Goal: Task Accomplishment & Management: Use online tool/utility

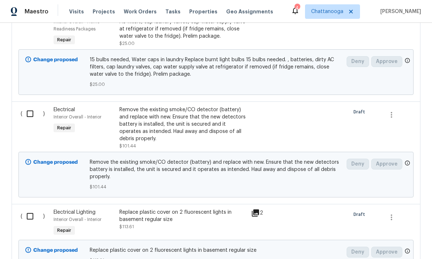
scroll to position [969, 0]
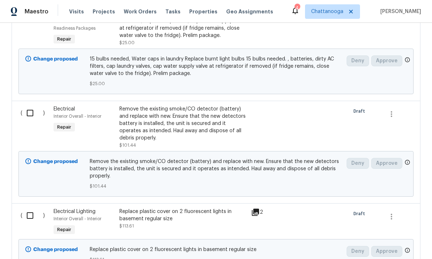
click at [213, 105] on div "Remove the existing smoke/CO detector (battery) and replace with new. Ensure th…" at bounding box center [182, 123] width 127 height 36
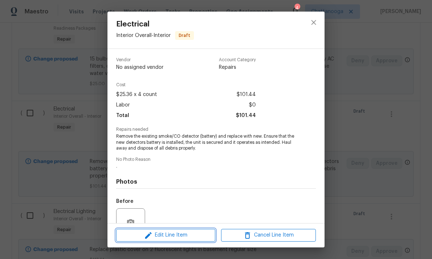
click at [183, 238] on span "Edit Line Item" at bounding box center [165, 235] width 95 height 9
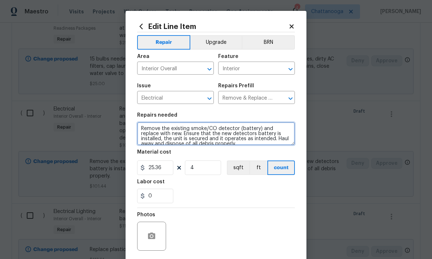
click at [269, 129] on textarea "Remove the existing smoke/CO detector (battery) and replace with new. Ensure th…" at bounding box center [216, 133] width 158 height 23
click at [164, 134] on textarea "Remove the existing smoke/CO detector (battery) and replace with new. Ensure th…" at bounding box center [216, 133] width 158 height 23
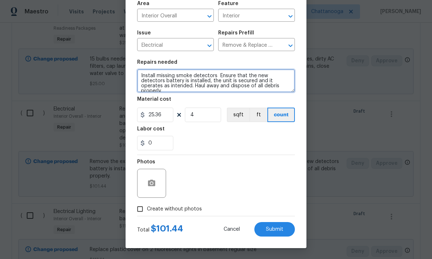
scroll to position [54, 0]
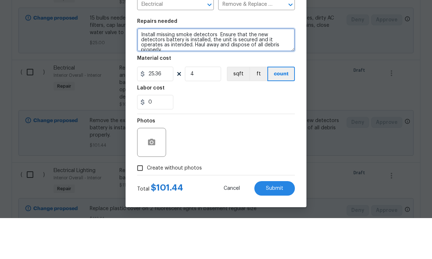
type textarea "Install missing smoke detectors Ensure that the new detectors battery is instal…"
click at [282, 227] on span "Submit" at bounding box center [274, 229] width 17 height 5
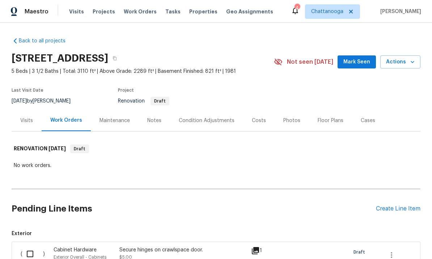
scroll to position [0, 0]
click at [401, 205] on div "Create Line Item" at bounding box center [398, 208] width 45 height 7
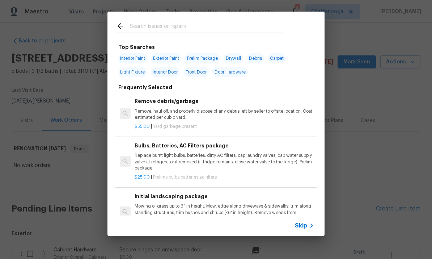
click at [201, 26] on input "text" at bounding box center [207, 27] width 154 height 11
type input "Primer"
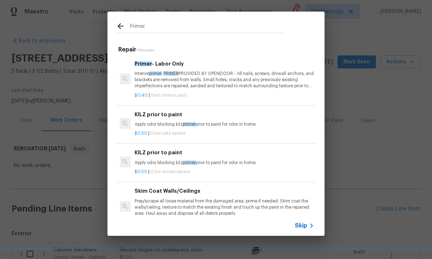
click at [225, 78] on p "Interior primer - PRIMER PROVIDED BY OPENDOOR - All nails, screws, drywall anch…" at bounding box center [225, 80] width 180 height 18
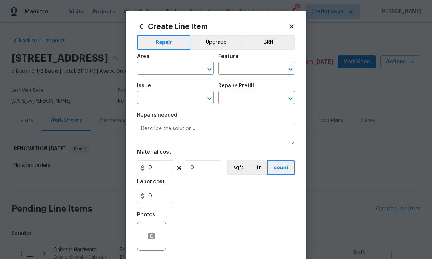
type input "Overall Paint"
type input "Interior Paint"
type input "Primer - Labor Only $0.40"
type textarea "Interior primer - PRIMER PROVIDED BY OPENDOOR - All nails, screws, drywall anch…"
type input "0.4"
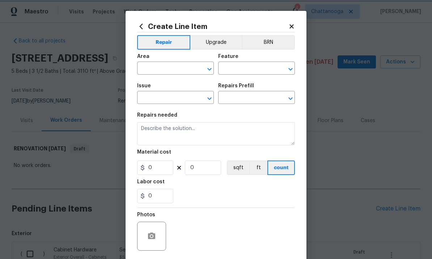
type input "1"
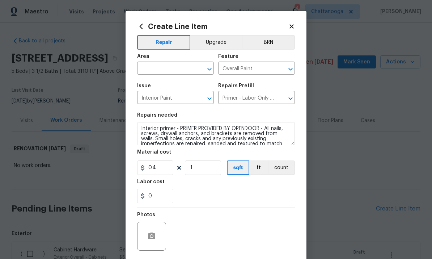
click at [175, 59] on div "Area" at bounding box center [175, 58] width 77 height 9
click at [166, 62] on div "Area" at bounding box center [175, 58] width 77 height 9
click at [168, 68] on input "text" at bounding box center [165, 68] width 56 height 11
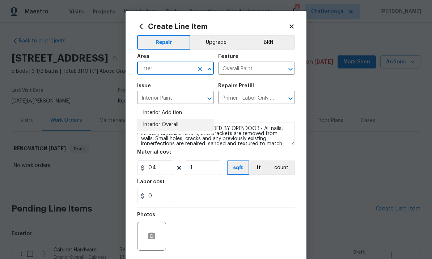
click at [184, 119] on li "Interior Overall" at bounding box center [175, 125] width 77 height 12
type input "Interior Overall"
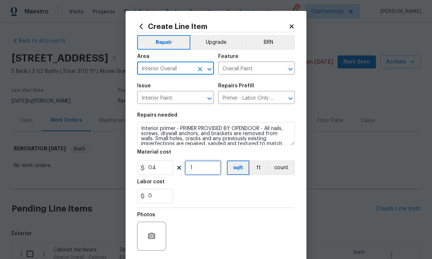
click at [207, 174] on input "1" at bounding box center [203, 167] width 36 height 14
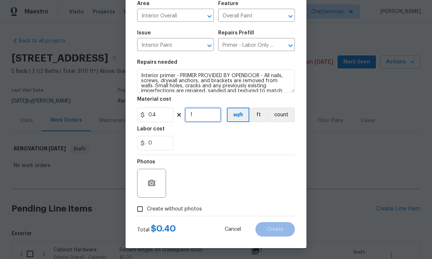
scroll to position [54, 0]
type input "1500"
click at [256, 173] on div "Photos" at bounding box center [216, 178] width 158 height 47
click at [177, 210] on span "Create without photos" at bounding box center [174, 209] width 55 height 8
click at [147, 210] on input "Create without photos" at bounding box center [140, 209] width 14 height 14
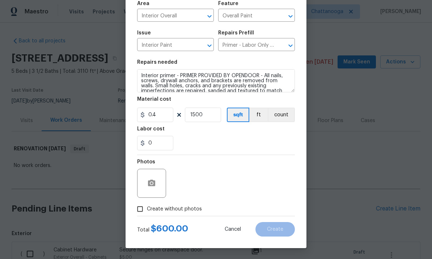
checkbox input "true"
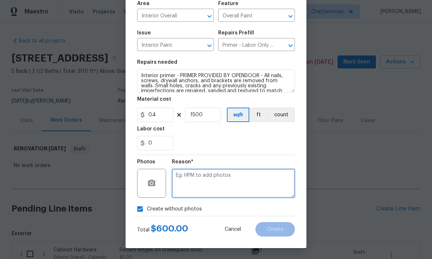
click at [221, 192] on textarea at bounding box center [233, 183] width 123 height 29
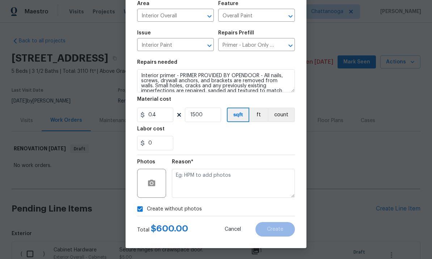
click at [276, 143] on div "0" at bounding box center [216, 143] width 158 height 14
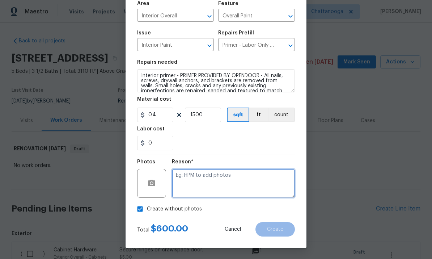
click at [257, 183] on textarea at bounding box center [233, 183] width 123 height 29
type textarea "."
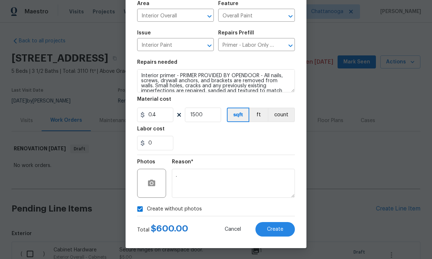
click at [269, 152] on section "Repairs needed Interior primer - PRIMER PROVIDED BY OPENDOOR - All nails, screw…" at bounding box center [216, 104] width 158 height 99
click at [273, 232] on span "Create" at bounding box center [275, 229] width 16 height 5
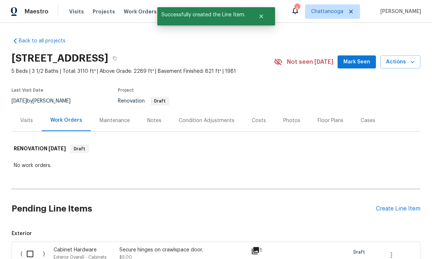
click at [394, 205] on div "Create Line Item" at bounding box center [398, 208] width 45 height 7
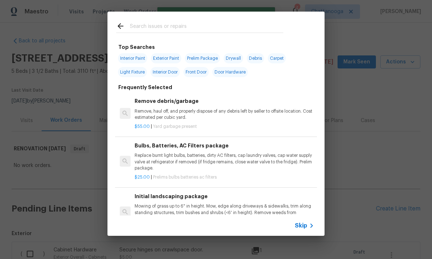
click at [218, 22] on input "text" at bounding box center [207, 27] width 154 height 11
type input "Trim"
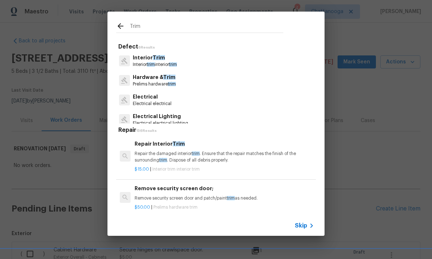
click at [172, 60] on p "Interior Trim" at bounding box center [155, 58] width 44 height 8
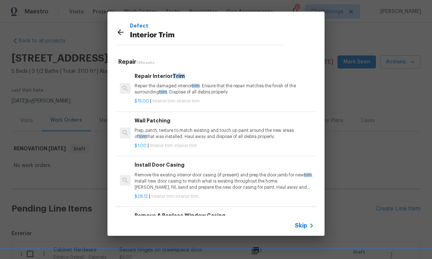
click at [123, 34] on icon at bounding box center [120, 32] width 9 height 9
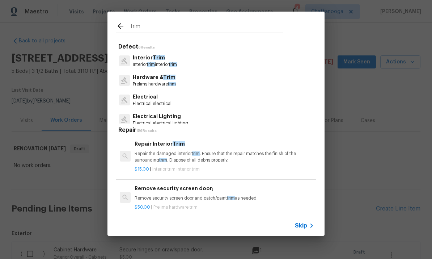
click at [175, 29] on input "Trim" at bounding box center [207, 27] width 154 height 11
type input "T"
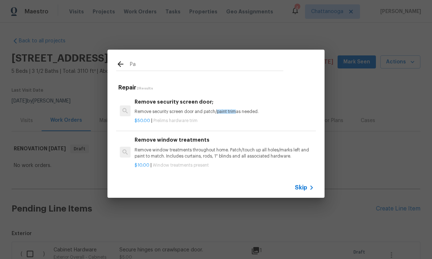
type input "P"
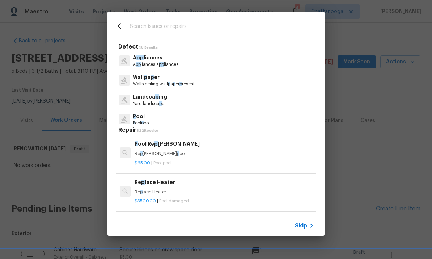
click at [303, 191] on p "Re p lace Heater" at bounding box center [225, 192] width 180 height 6
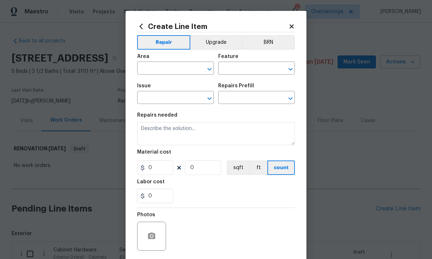
type textarea "Replace Heater"
type input "1"
type input "Pool"
type input "Pool Repair"
type input "Replace Heater $3,500.00"
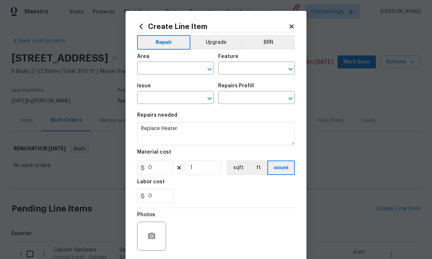
type input "3500"
click at [290, 24] on icon at bounding box center [292, 26] width 7 height 7
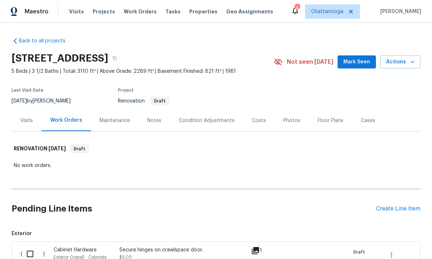
click at [408, 205] on div "Create Line Item" at bounding box center [398, 208] width 45 height 7
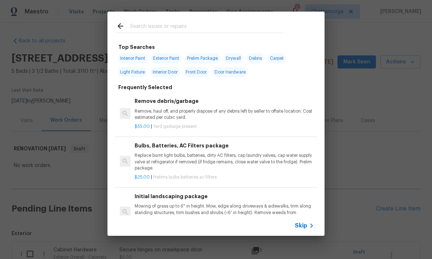
click at [305, 227] on span "Skip" at bounding box center [301, 225] width 12 height 7
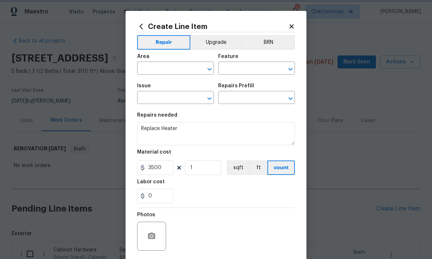
type input "Pool"
type input "Pool Repair"
type input "Replace Heater $3,500.00"
click at [295, 22] on div "Create Line Item Repair Upgrade BRN Area ​ Feature Pool ​ Issue Pool Repair ​ R…" at bounding box center [216, 156] width 181 height 290
click at [291, 24] on icon at bounding box center [292, 26] width 7 height 7
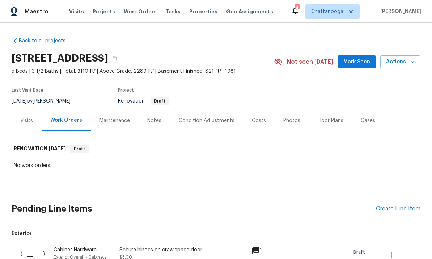
click at [400, 205] on div "Create Line Item" at bounding box center [398, 208] width 45 height 7
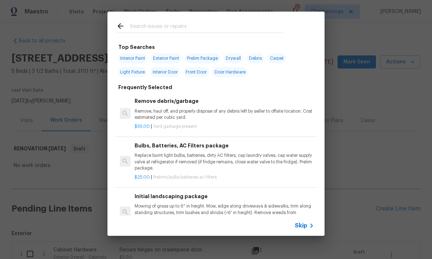
click at [169, 29] on input "text" at bounding box center [207, 27] width 154 height 11
click at [138, 59] on span "Interior Paint" at bounding box center [132, 58] width 29 height 10
type input "Interior Paint"
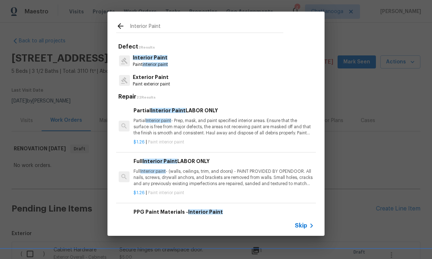
scroll to position [0, 1]
click at [379, 145] on div "Interior Paint Defect 2 Results Interior Paint Paint interior paint Exterior Pa…" at bounding box center [216, 123] width 432 height 247
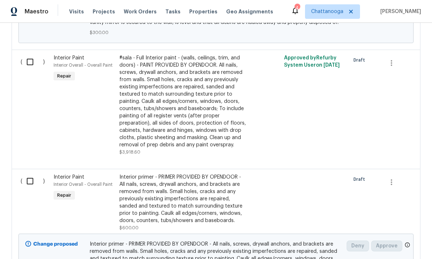
scroll to position [1316, 0]
click at [217, 97] on div "#sala - Full Interior paint - (walls, ceilings, trim, and doors) - PAINT PROVID…" at bounding box center [182, 102] width 127 height 94
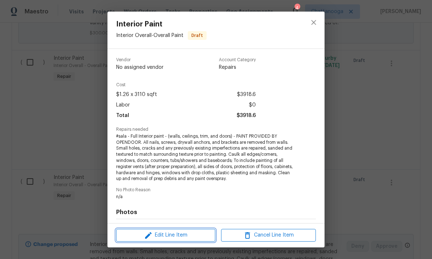
click at [190, 238] on span "Edit Line Item" at bounding box center [165, 235] width 95 height 9
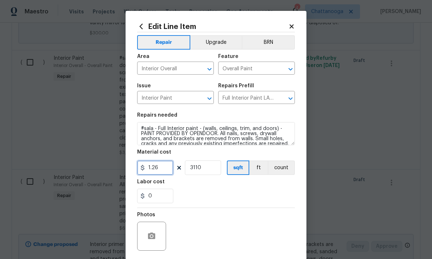
click at [164, 167] on input "1.26" at bounding box center [155, 167] width 36 height 14
type input "1.38"
click at [226, 196] on div "0" at bounding box center [216, 196] width 158 height 14
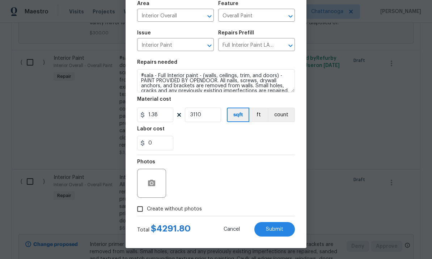
scroll to position [54, 0]
click at [284, 227] on button "Submit" at bounding box center [275, 229] width 41 height 14
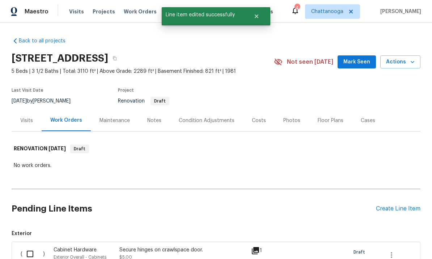
scroll to position [0, 0]
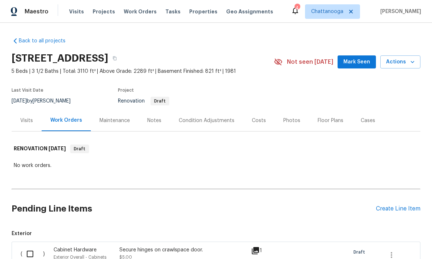
click at [407, 205] on div "Create Line Item" at bounding box center [398, 208] width 45 height 7
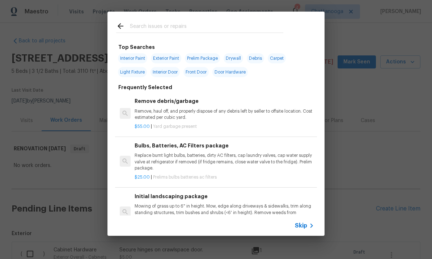
click at [236, 22] on input "text" at bounding box center [207, 27] width 154 height 11
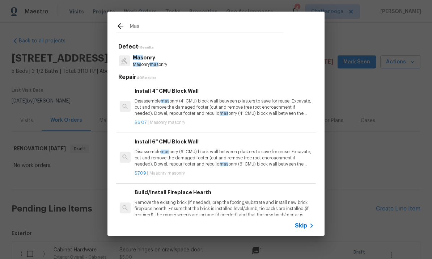
type input "Mask"
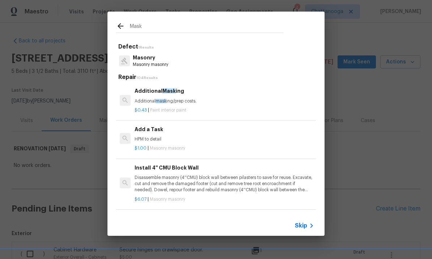
click at [206, 94] on h6 "Additional Mask ing" at bounding box center [225, 91] width 180 height 8
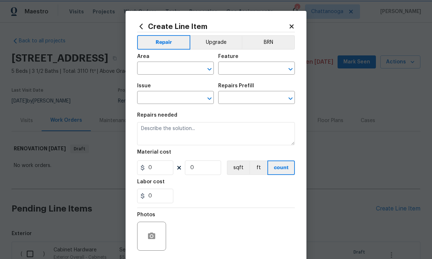
type input "Overall Paint"
type input "Interior Paint"
type input "Additional Masking $0.43"
type textarea "Additional masking/prep costs."
type input "0.43"
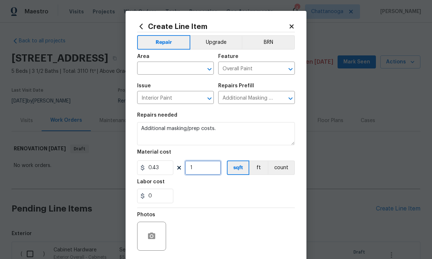
click at [202, 172] on input "1" at bounding box center [203, 167] width 36 height 14
type input "3110"
click at [181, 70] on input "text" at bounding box center [165, 68] width 56 height 11
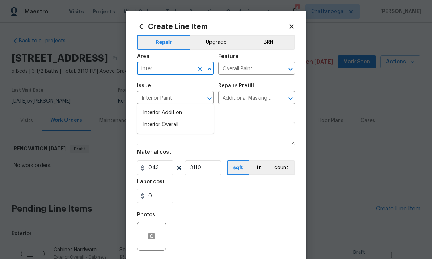
click at [179, 119] on li "Interior Overall" at bounding box center [175, 125] width 77 height 12
type input "Interior Overall"
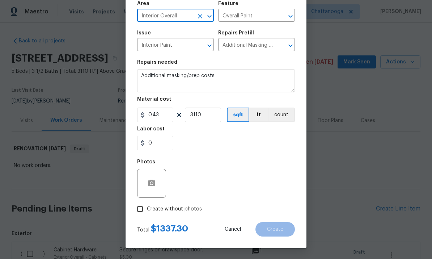
scroll to position [54, 0]
click at [232, 150] on section "Repairs needed Additional masking/prep costs. Material cost 0.43 3110 sqft ft c…" at bounding box center [216, 104] width 158 height 99
click at [143, 212] on input "Create without photos" at bounding box center [140, 209] width 14 height 14
checkbox input "true"
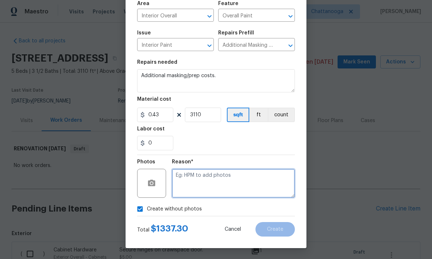
click at [233, 183] on textarea at bounding box center [233, 183] width 123 height 29
type textarea "."
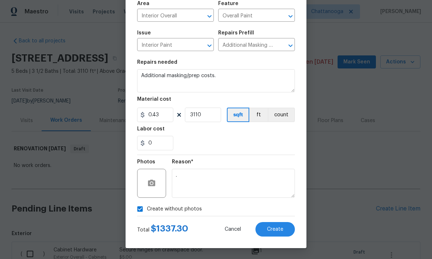
click at [267, 139] on div "0" at bounding box center [216, 143] width 158 height 14
click at [285, 230] on button "Create" at bounding box center [275, 229] width 39 height 14
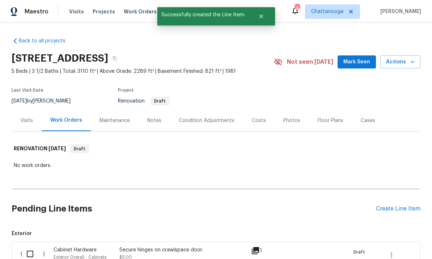
click at [399, 205] on div "Create Line Item" at bounding box center [398, 208] width 45 height 7
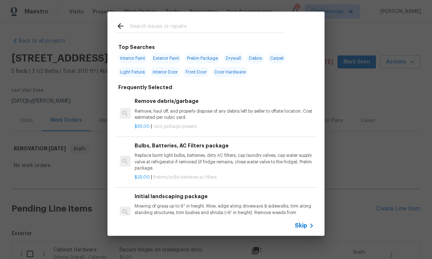
click at [205, 26] on input "text" at bounding box center [207, 27] width 154 height 11
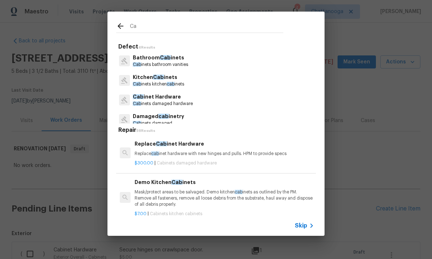
type input "C"
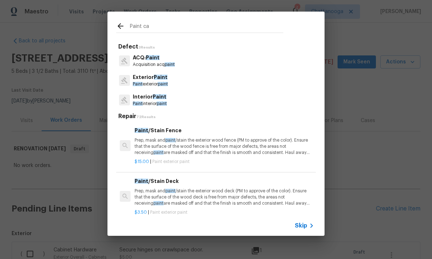
type input "Paint cab"
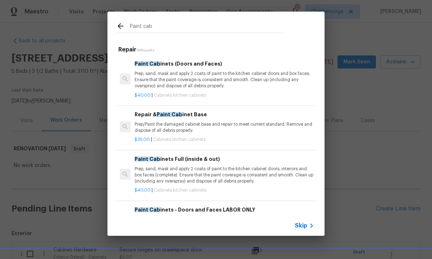
click at [209, 82] on p "Prep, sand, mask and apply 2 coats of paint to the kitchen cabinet doors and bo…" at bounding box center [225, 80] width 180 height 18
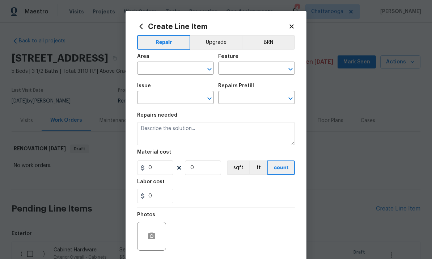
type input "Cabinets"
type input "Kitchen Cabinets"
type textarea "Prep, sand, mask and apply 2 coats of paint to the kitchen cabinet doors and bo…"
type input "1"
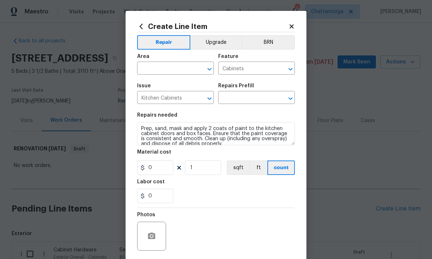
type input "Paint Cabinets (Doors and Faces) $40.00"
type input "40"
click at [210, 170] on input "1" at bounding box center [203, 167] width 36 height 14
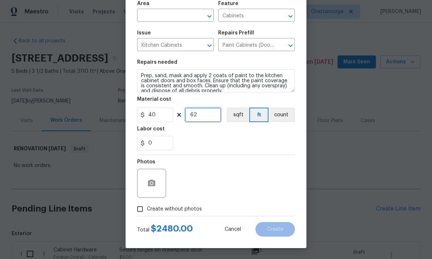
scroll to position [0, 0]
type input "62"
click at [160, 13] on input "text" at bounding box center [165, 16] width 56 height 11
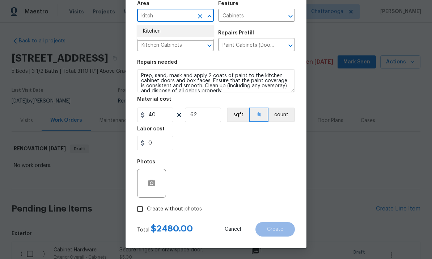
click at [164, 32] on li "Kitchen" at bounding box center [175, 31] width 77 height 12
type input "Kitchen"
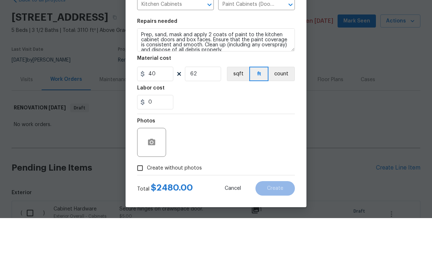
scroll to position [27, 0]
click at [186, 205] on span "Create without photos" at bounding box center [174, 209] width 55 height 8
click at [147, 202] on input "Create without photos" at bounding box center [140, 209] width 14 height 14
checkbox input "true"
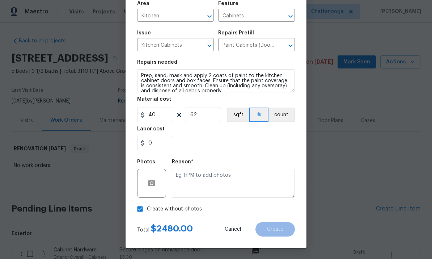
click at [243, 142] on div "0" at bounding box center [216, 143] width 158 height 14
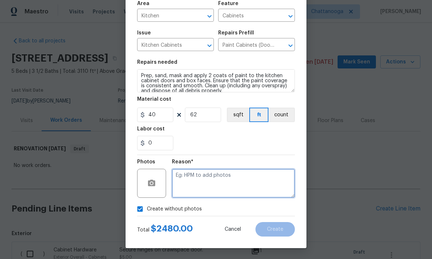
click at [243, 180] on textarea at bounding box center [233, 183] width 123 height 29
type textarea "."
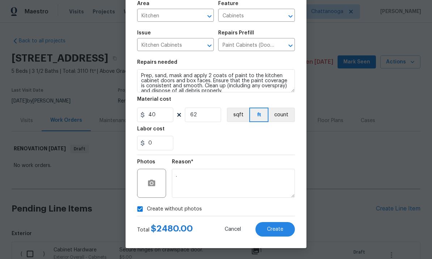
click at [269, 150] on div "0" at bounding box center [216, 143] width 158 height 14
click at [282, 227] on span "Create" at bounding box center [275, 229] width 16 height 5
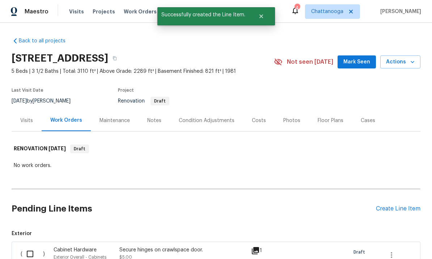
click at [406, 205] on div "Create Line Item" at bounding box center [398, 208] width 45 height 7
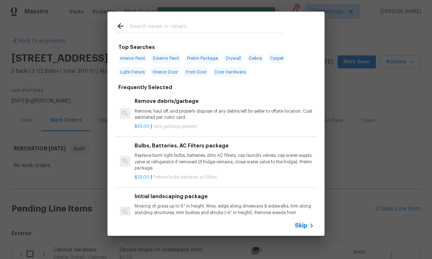
click at [219, 29] on input "text" at bounding box center [207, 27] width 154 height 11
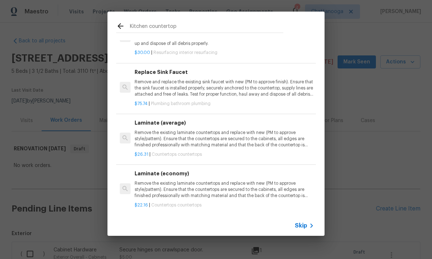
scroll to position [22, 0]
click at [225, 18] on div "Kitchen countertop" at bounding box center [200, 26] width 185 height 29
click at [149, 23] on input "Kitchen countertop" at bounding box center [207, 27] width 154 height 11
click at [150, 28] on input "Kitchen countertop" at bounding box center [207, 27] width 154 height 11
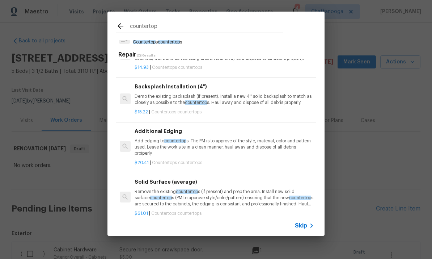
type input "countertop"
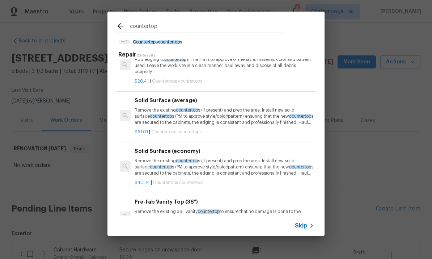
scroll to position [248, 0]
click at [246, 118] on p "Remove the existing countertop s (if present) and prep the area. Install new so…" at bounding box center [225, 116] width 180 height 18
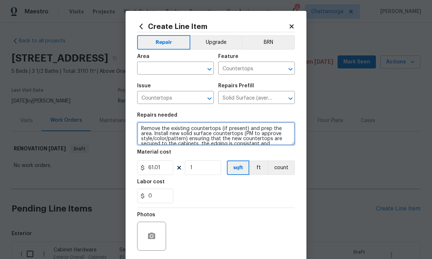
click at [144, 129] on textarea "Remove the existing countertops (if present) and prep the area. Install new sol…" at bounding box center [216, 133] width 158 height 23
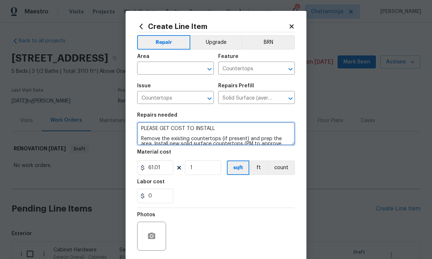
click at [226, 131] on textarea "PLEASE GET COST TO INSTALL Remove the existing countertops (if present) and pre…" at bounding box center [216, 133] width 158 height 23
click at [140, 130] on textarea "PLEASE GET COST TO INSTALL Remove the existing countertops (if present) and pre…" at bounding box center [216, 133] width 158 height 23
click at [236, 130] on textarea "[PERSON_NAME] PLEASE GET COST TO INSTALL Remove the existing countertops (if pr…" at bounding box center [216, 133] width 158 height 23
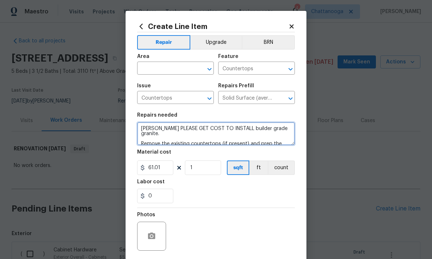
type textarea "[PERSON_NAME] PLEASE GET COST TO INSTALL builder grade granite. Remove the exis…"
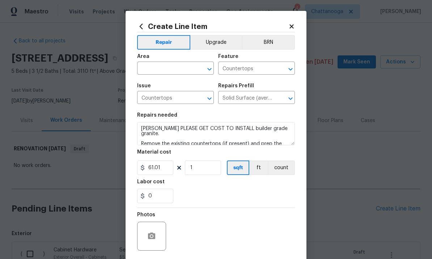
click at [179, 66] on input "text" at bounding box center [165, 68] width 56 height 11
click at [172, 107] on li "Kitchen" at bounding box center [175, 113] width 77 height 12
type input "Kitchen"
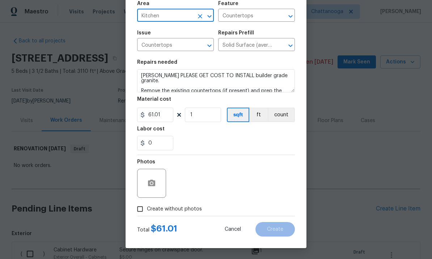
scroll to position [54, 0]
click at [169, 113] on input "61.01" at bounding box center [155, 115] width 36 height 14
type input "1"
click at [265, 144] on div "0" at bounding box center [216, 143] width 158 height 14
click at [192, 209] on span "Create without photos" at bounding box center [174, 209] width 55 height 8
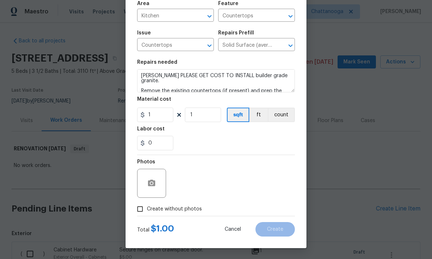
click at [147, 209] on input "Create without photos" at bounding box center [140, 209] width 14 height 14
checkbox input "true"
type textarea "."
click at [286, 146] on div "0" at bounding box center [216, 143] width 158 height 14
click at [288, 230] on button "Create" at bounding box center [275, 229] width 39 height 14
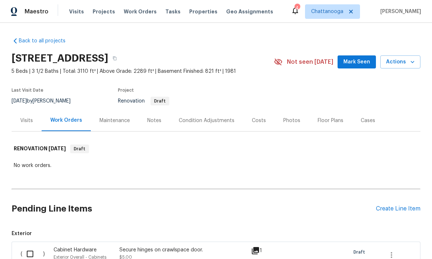
click at [402, 205] on div "Create Line Item" at bounding box center [398, 208] width 45 height 7
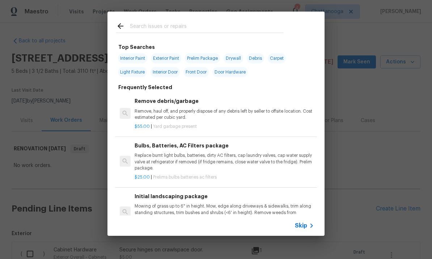
click at [191, 28] on input "text" at bounding box center [207, 27] width 154 height 11
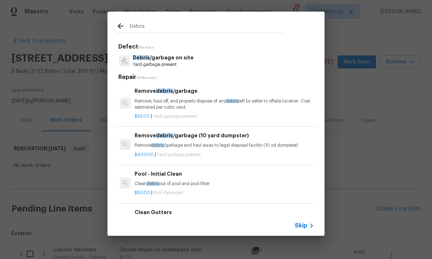
type input "Debris"
click at [194, 60] on div "Debris /garbage on site Yard garbage present" at bounding box center [216, 61] width 200 height 20
click at [185, 102] on p "Remove, haul off, and properly dispose of any debris left by seller to offsite …" at bounding box center [225, 104] width 180 height 12
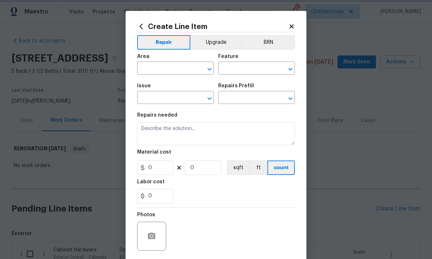
type input "Debris/garbage on site"
type input "Remove debris/garbage $55.00"
type textarea "Remove, haul off, and properly dispose of any debris left by seller to offsite …"
type input "55"
type input "1"
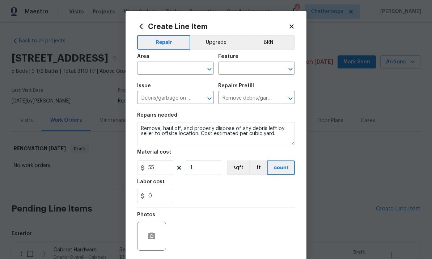
click at [161, 72] on input "text" at bounding box center [165, 68] width 56 height 11
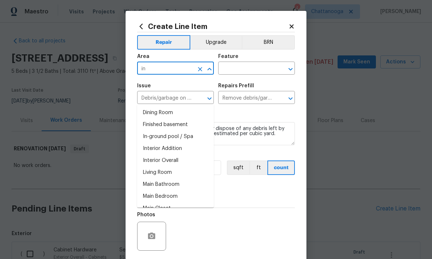
type input "i"
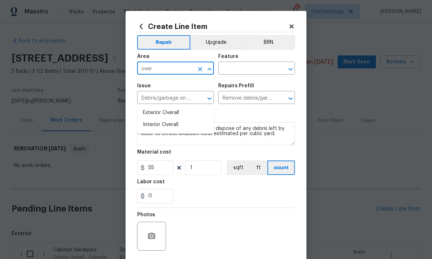
click at [183, 107] on li "Exterior Overall" at bounding box center [175, 113] width 77 height 12
type input "Exterior Overall"
click at [243, 70] on input "text" at bounding box center [246, 68] width 56 height 11
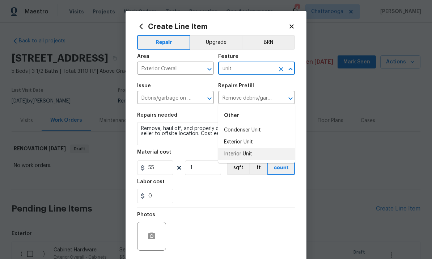
click at [251, 148] on li "Interior Unit" at bounding box center [256, 154] width 77 height 12
type input "Interior Unit"
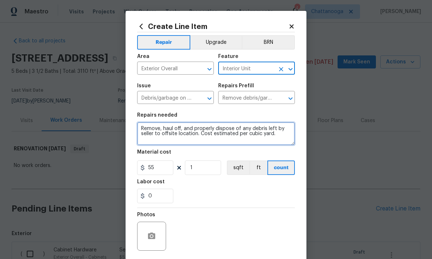
click at [157, 129] on textarea "Remove, haul off, and properly dispose of any debris left by seller to offsite …" at bounding box center [216, 133] width 158 height 23
click at [148, 129] on textarea "Remove, haul off, and properly dispose of any debris left by seller to offsite …" at bounding box center [216, 133] width 158 height 23
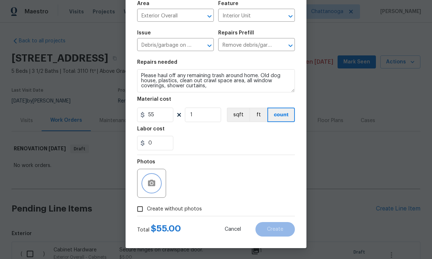
click at [152, 177] on button "button" at bounding box center [151, 183] width 17 height 17
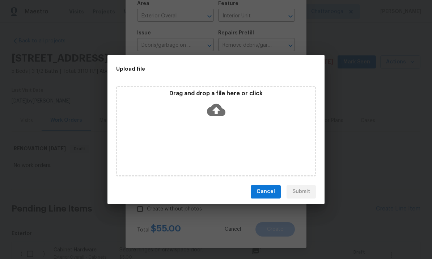
click at [151, 43] on div "Upload file Drag and drop a file here or click Cancel Submit" at bounding box center [216, 129] width 432 height 259
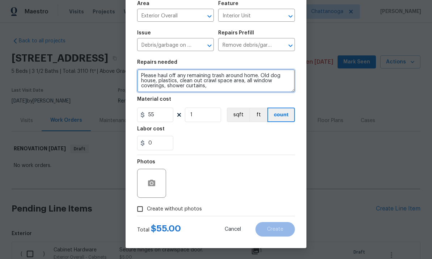
click at [221, 92] on textarea "Please haul off any remaining trash around home. Old dog house, plastics, clean…" at bounding box center [216, 80] width 158 height 23
type textarea "Please haul off any remaining trash around home. Old dog house, plastics, clean…"
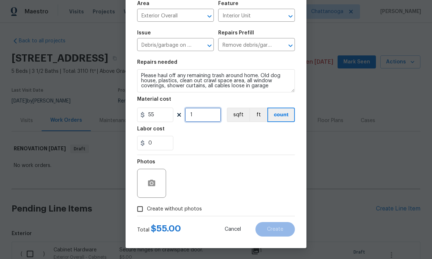
click at [199, 115] on input "1" at bounding box center [203, 115] width 36 height 14
type input "10"
click at [294, 181] on div "Photos" at bounding box center [216, 178] width 158 height 47
click at [152, 177] on button "button" at bounding box center [151, 183] width 17 height 17
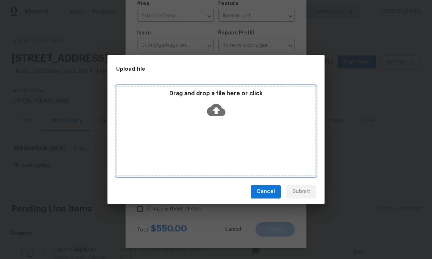
click at [213, 109] on icon at bounding box center [216, 110] width 18 height 12
